Goal: Find specific page/section: Find specific page/section

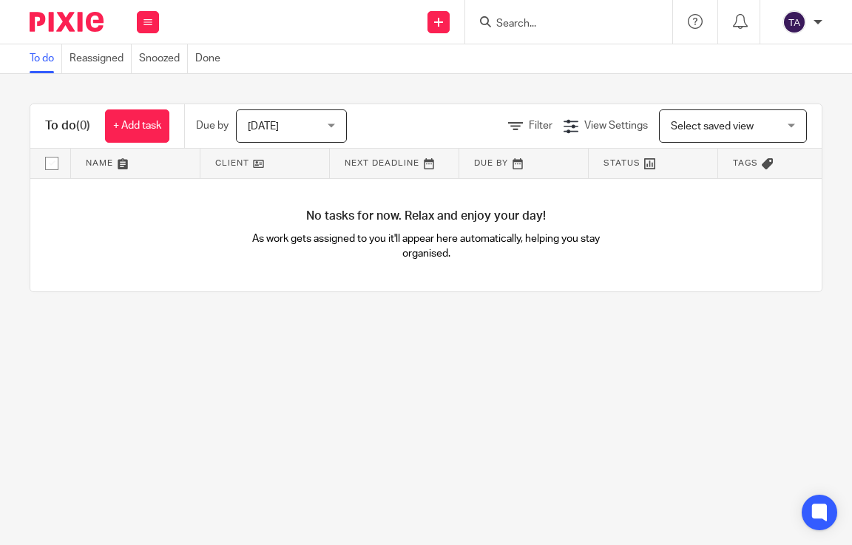
click at [530, 33] on div at bounding box center [568, 22] width 207 height 44
click at [532, 31] on form at bounding box center [574, 22] width 158 height 18
click at [558, 18] on input "Search" at bounding box center [561, 24] width 133 height 13
click at [538, 25] on input "Search" at bounding box center [561, 24] width 133 height 13
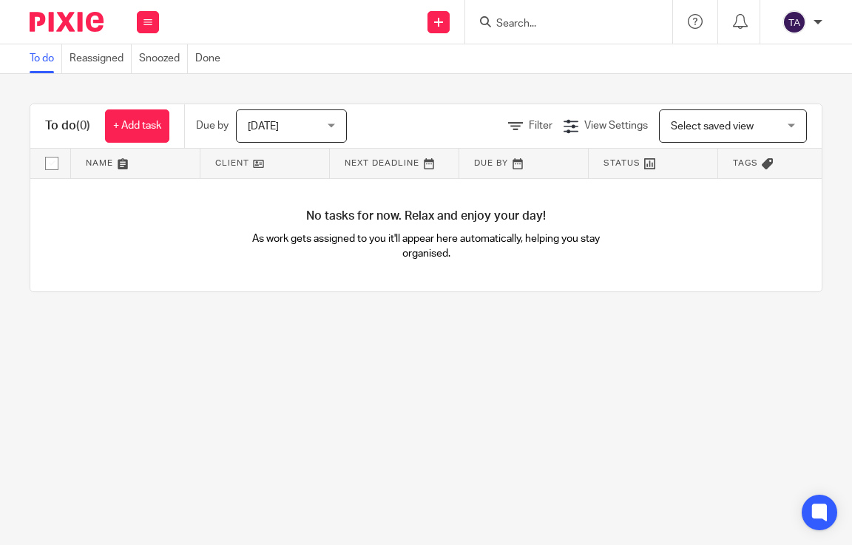
click at [496, 24] on input "Search" at bounding box center [561, 24] width 133 height 13
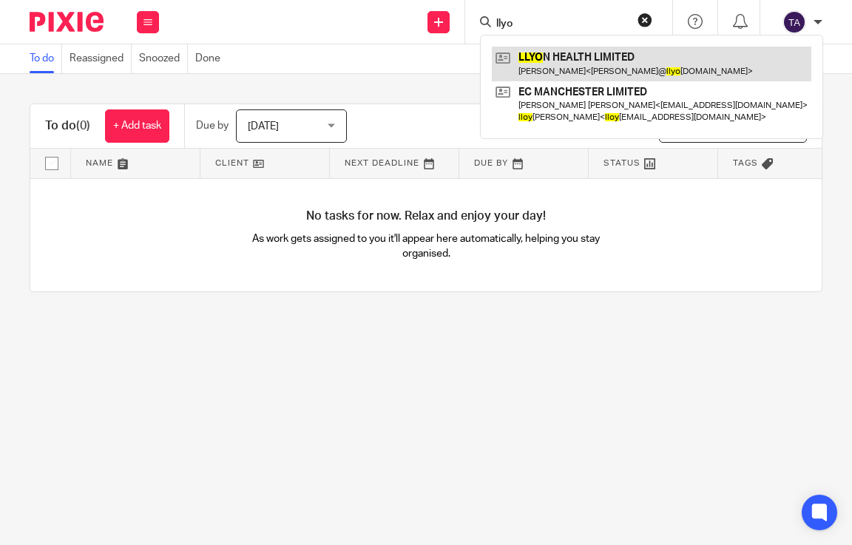
type input "llyo"
click at [550, 51] on link at bounding box center [652, 64] width 320 height 34
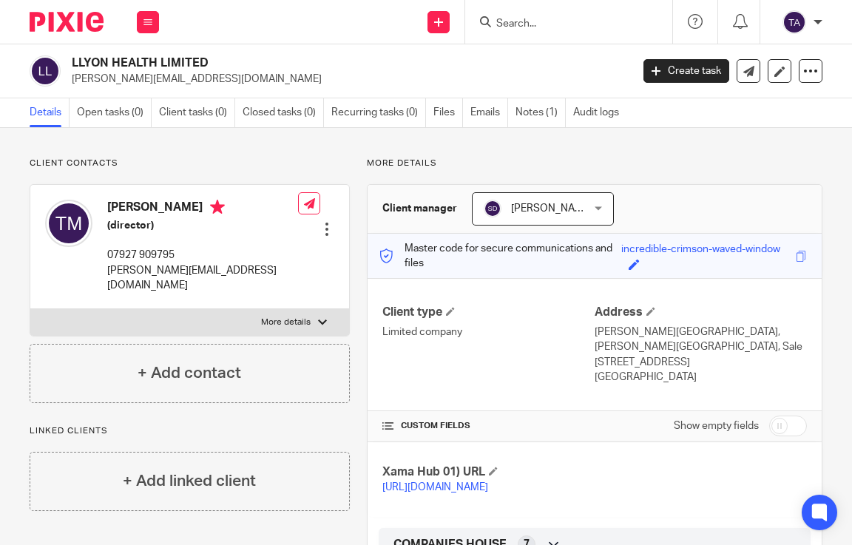
click at [541, 29] on input "Search" at bounding box center [561, 24] width 133 height 13
